Goal: Task Accomplishment & Management: Use online tool/utility

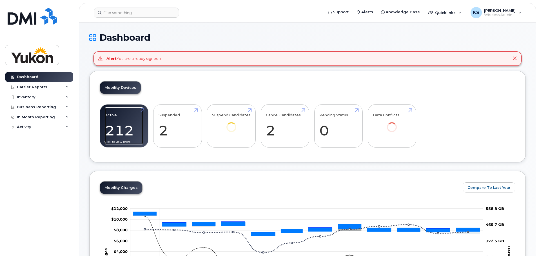
drag, startPoint x: 0, startPoint y: 0, endPoint x: 115, endPoint y: 138, distance: 179.6
click at [115, 138] on link "Active 212" at bounding box center [124, 126] width 38 height 37
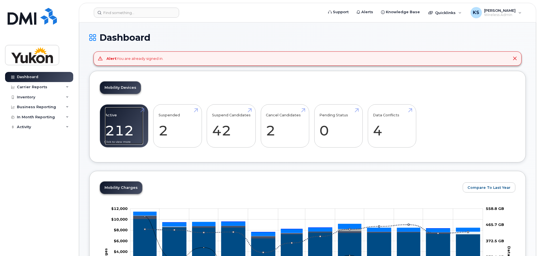
scroll to position [32, 0]
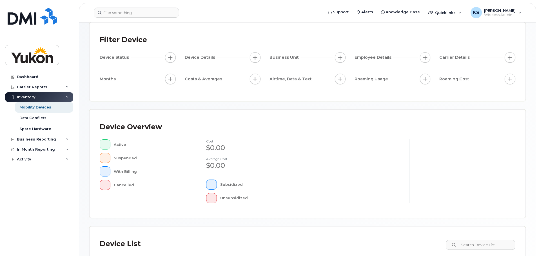
scroll to position [132, 0]
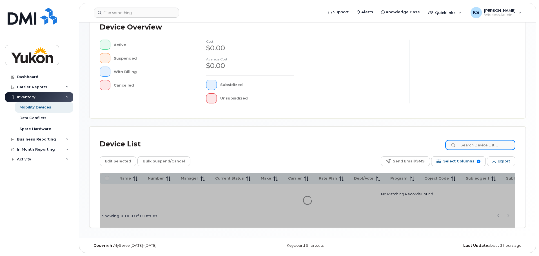
click at [475, 144] on input at bounding box center [480, 145] width 70 height 10
type input "867 6673029"
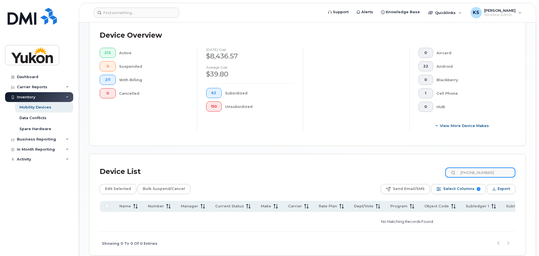
scroll to position [142, 0]
